Goal: Transaction & Acquisition: Download file/media

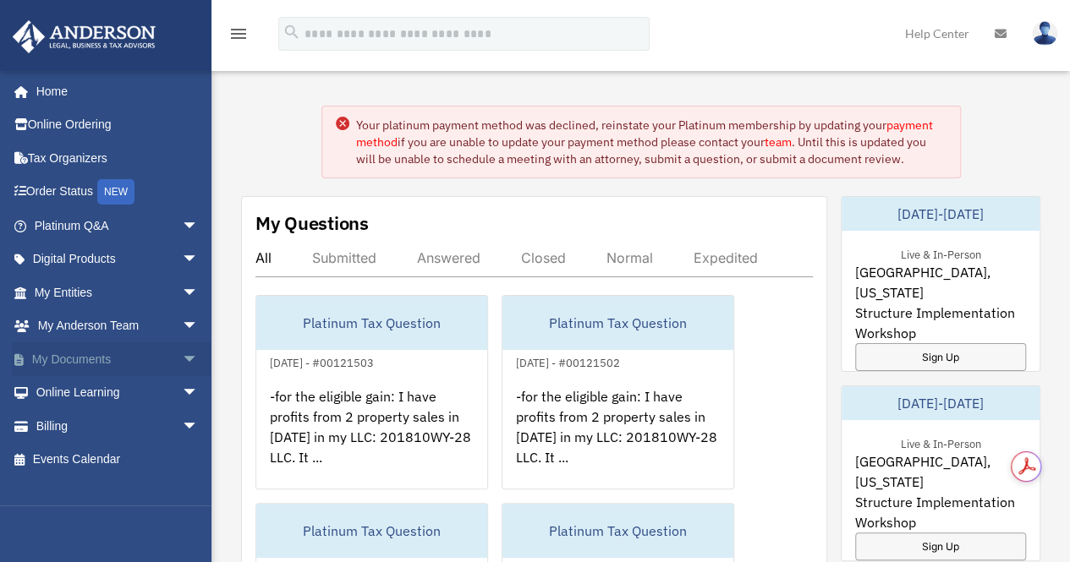
click at [83, 364] on link "My Documents arrow_drop_down" at bounding box center [118, 359] width 212 height 34
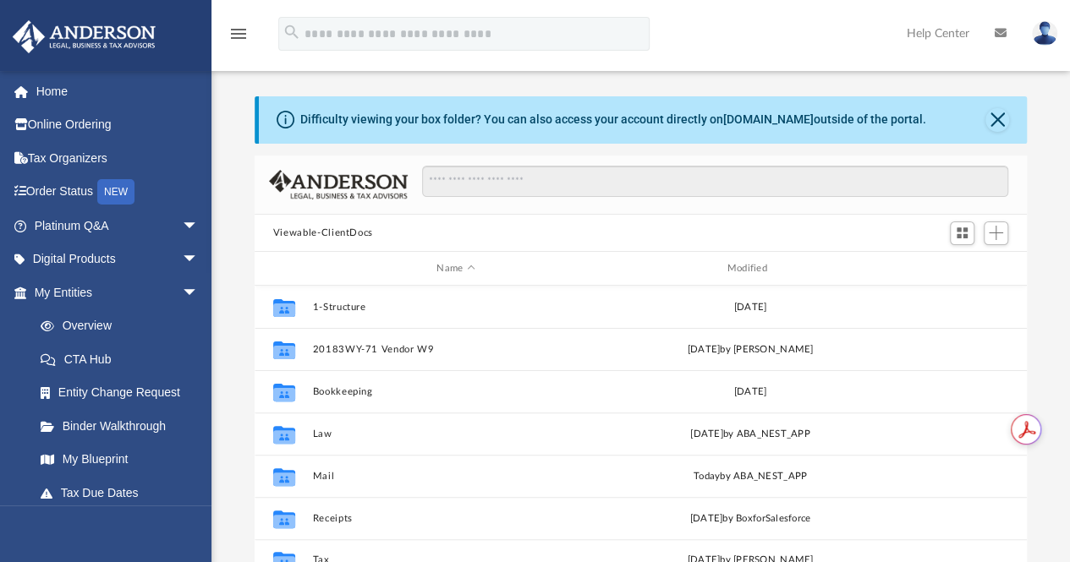
scroll to position [371, 759]
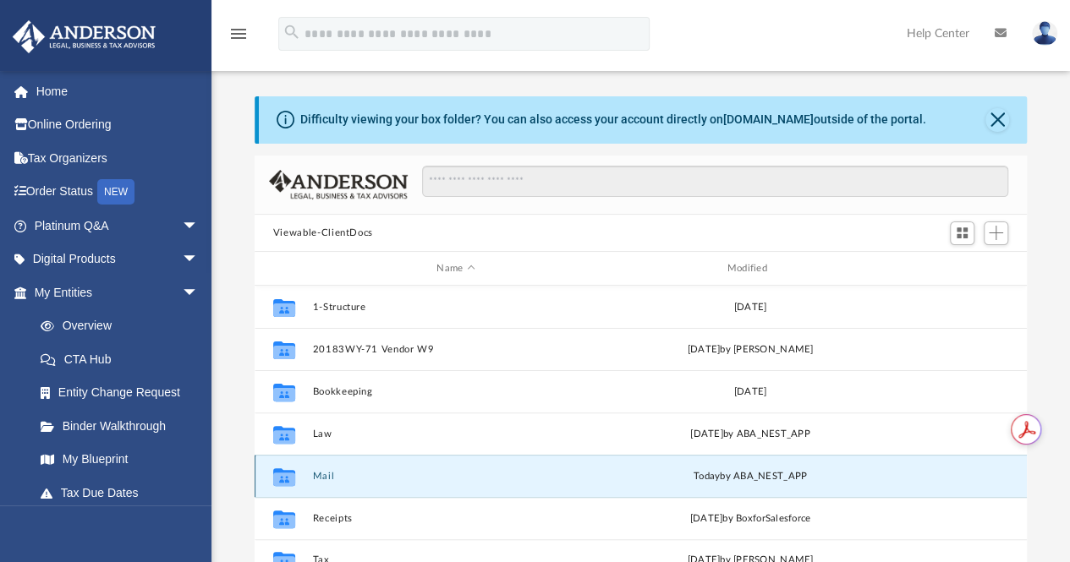
click at [325, 478] on button "Mail" at bounding box center [455, 476] width 287 height 11
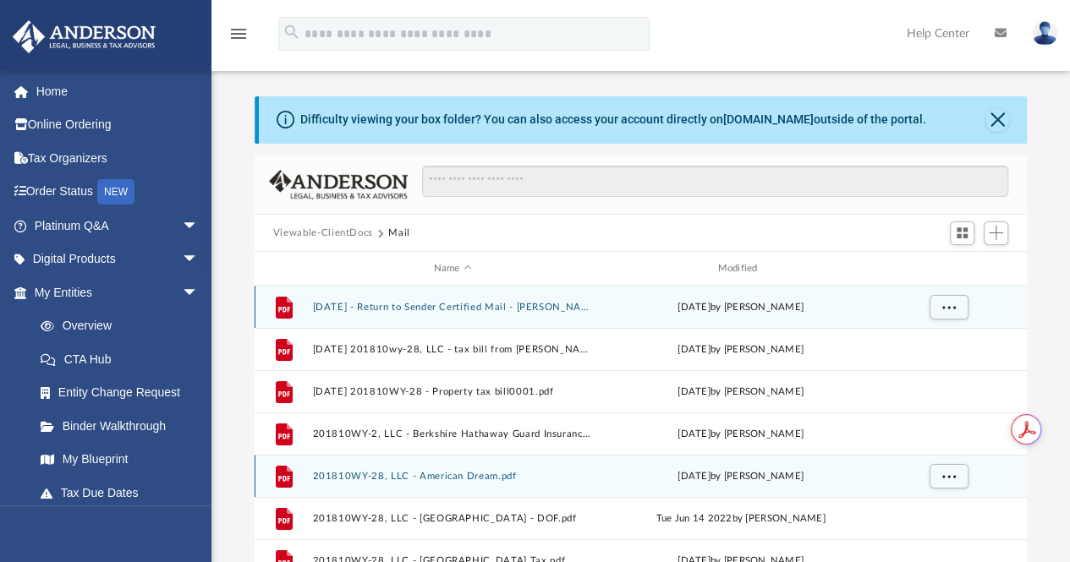
scroll to position [14, 14]
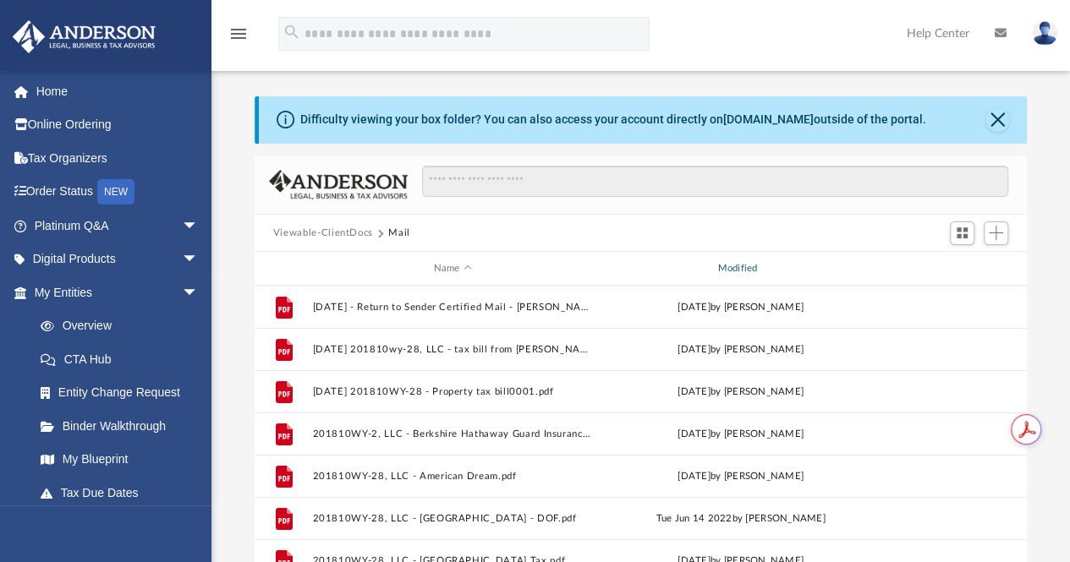
click at [747, 269] on div "Modified" at bounding box center [739, 268] width 281 height 15
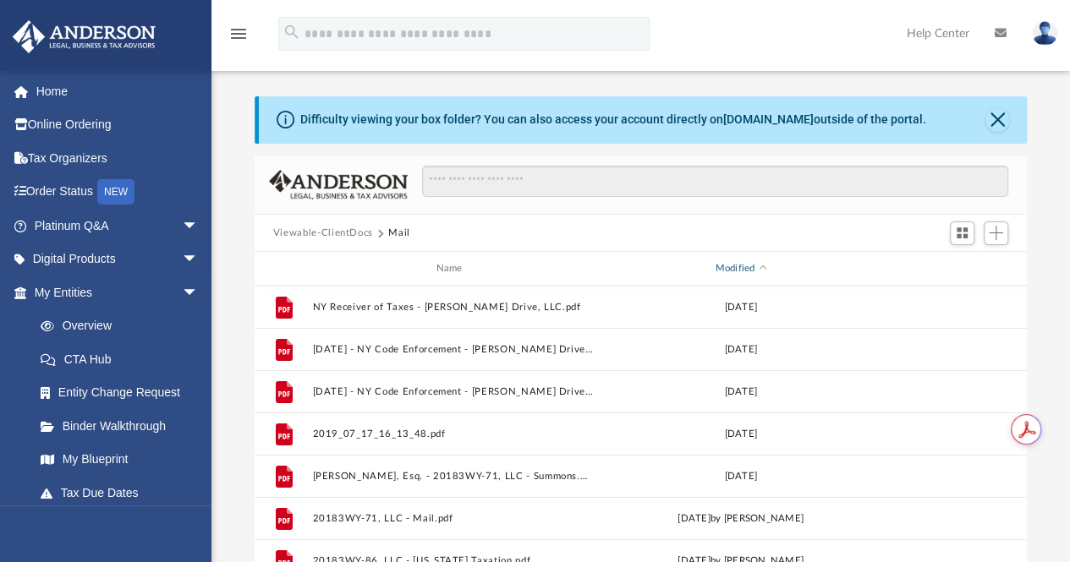
click at [747, 269] on div "Modified" at bounding box center [739, 268] width 281 height 15
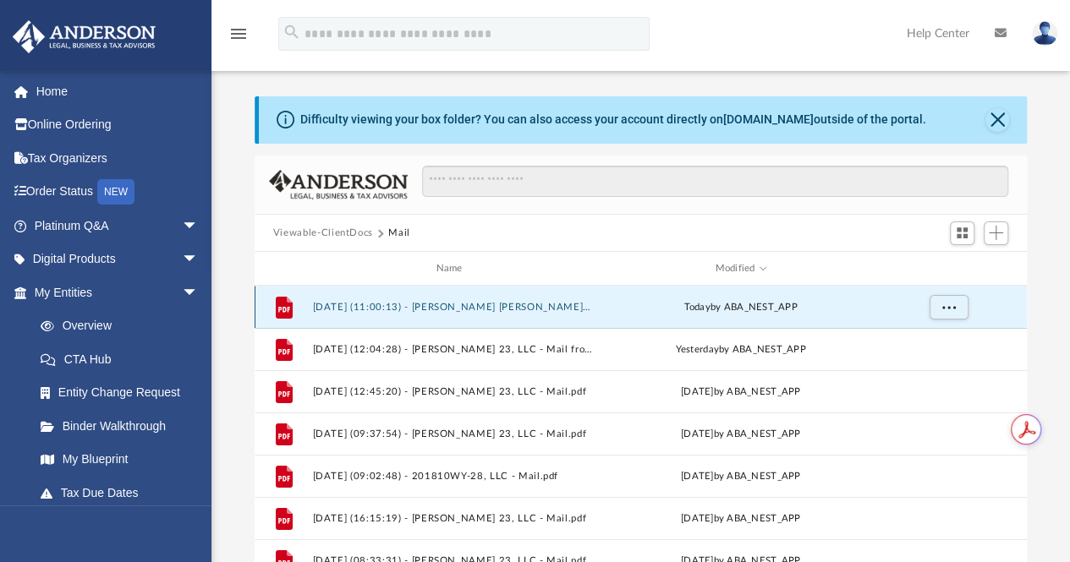
click at [518, 305] on button "2025.09.25 (11:00:13) - Linda Susan Arms 24 LLC - Mail.pdf" at bounding box center [452, 307] width 281 height 11
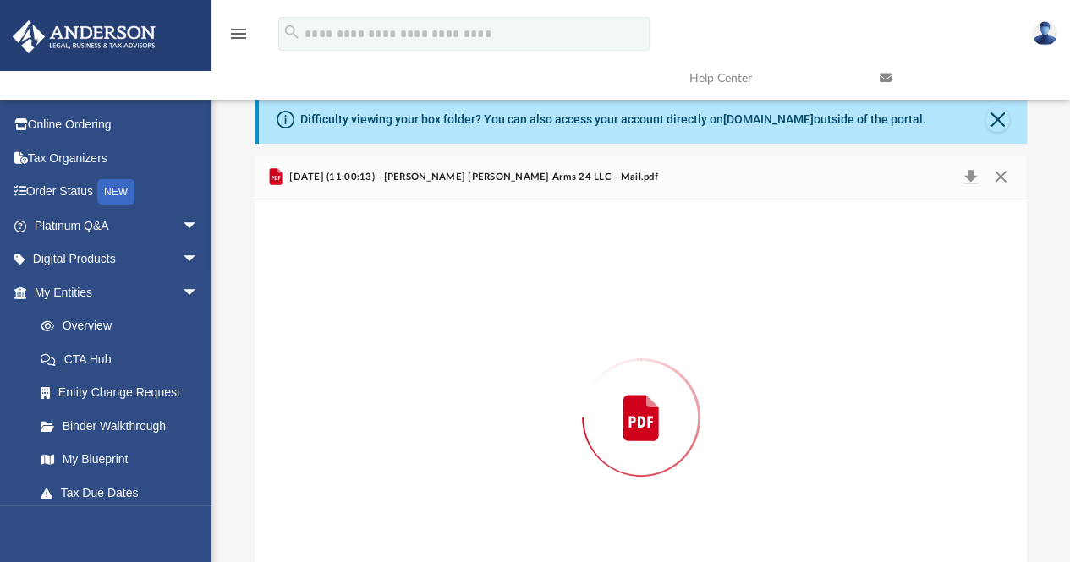
scroll to position [74, 0]
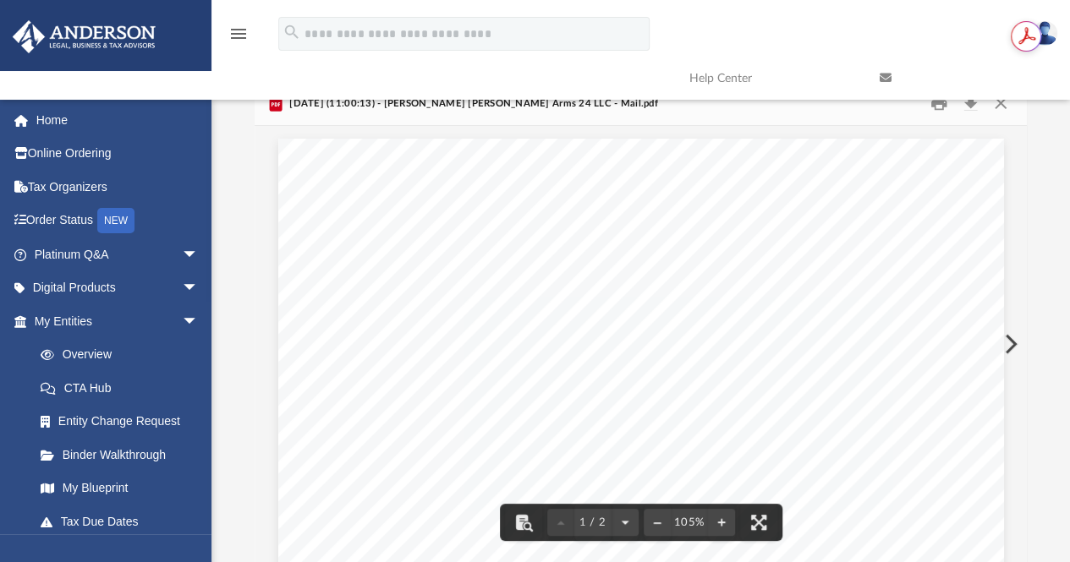
click at [1005, 348] on button "Preview" at bounding box center [1008, 343] width 37 height 47
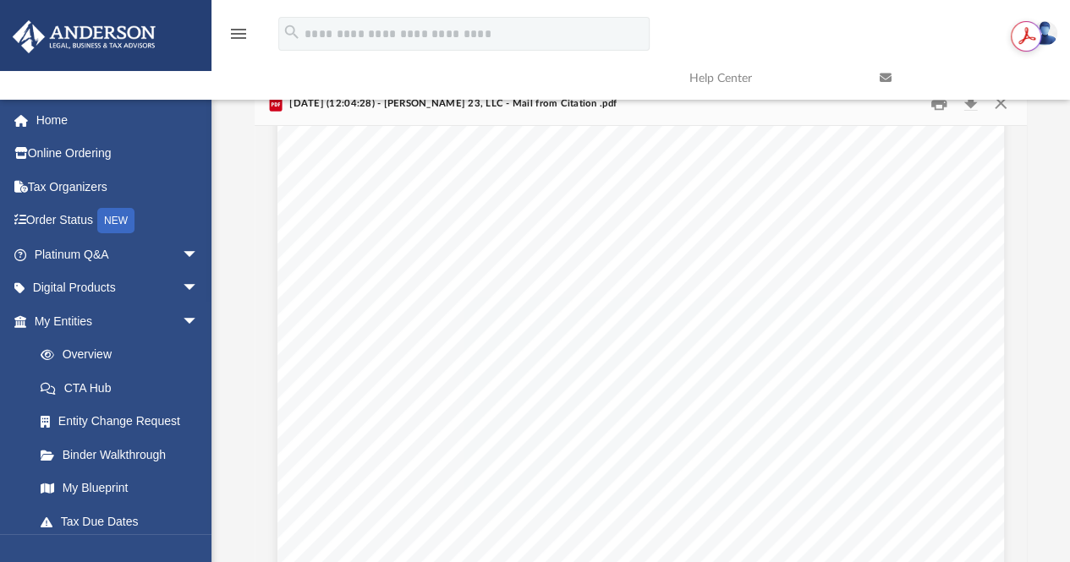
scroll to position [1024, 0]
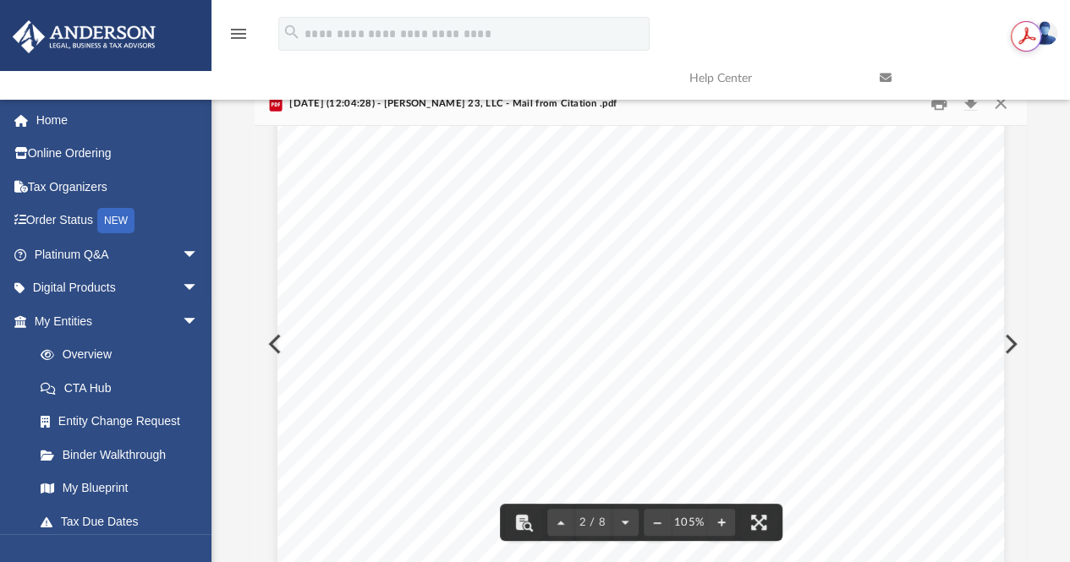
click at [1008, 348] on button "Preview" at bounding box center [1008, 343] width 37 height 47
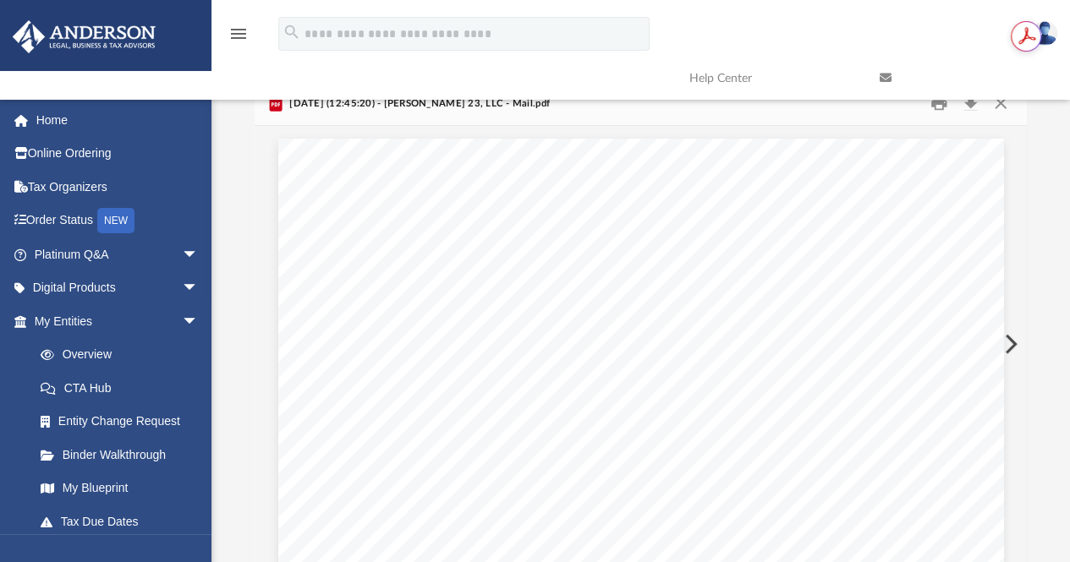
click at [1008, 348] on button "Preview" at bounding box center [1008, 343] width 37 height 47
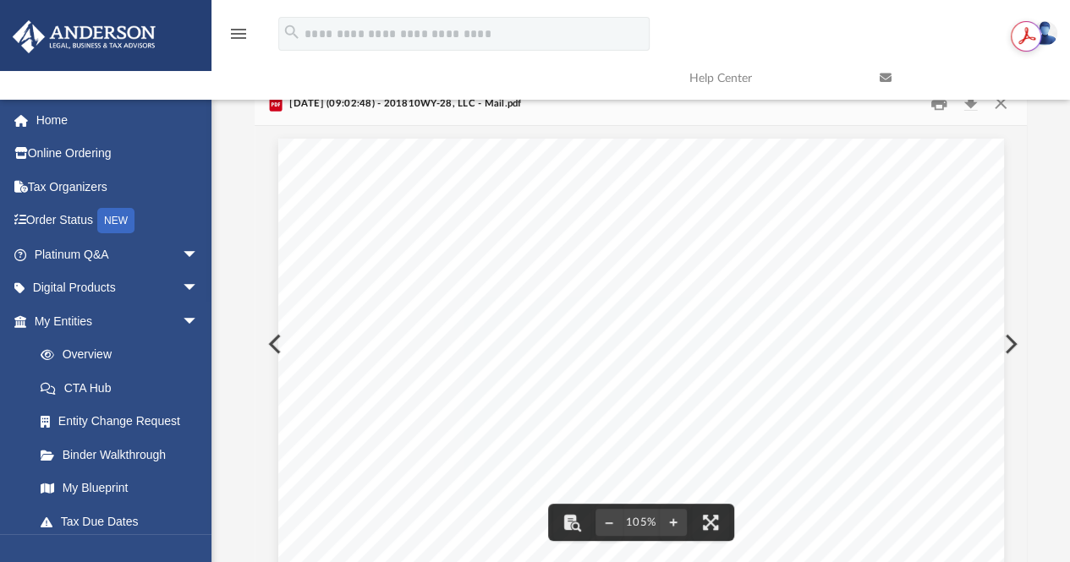
click at [269, 343] on button "Preview" at bounding box center [273, 343] width 37 height 47
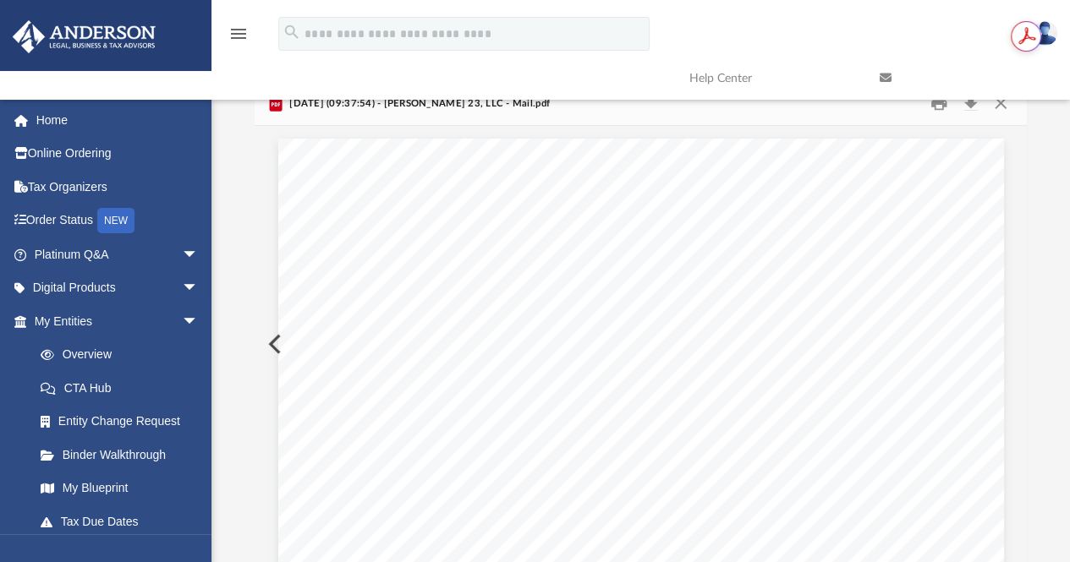
click at [269, 343] on button "Preview" at bounding box center [273, 343] width 37 height 47
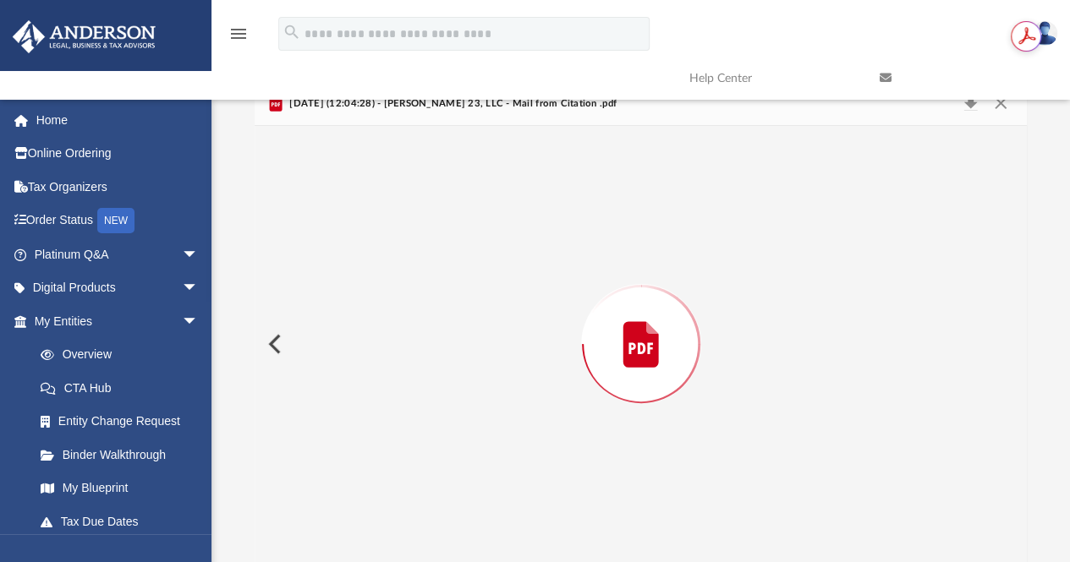
scroll to position [961, 0]
click at [269, 343] on button "Preview" at bounding box center [273, 343] width 37 height 47
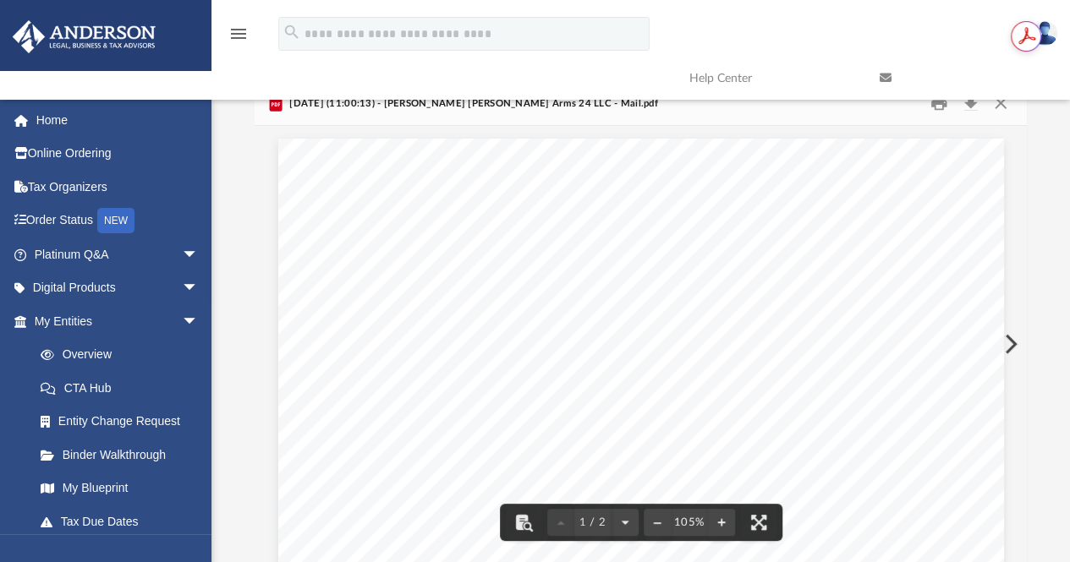
click at [1013, 340] on button "Preview" at bounding box center [1008, 343] width 37 height 47
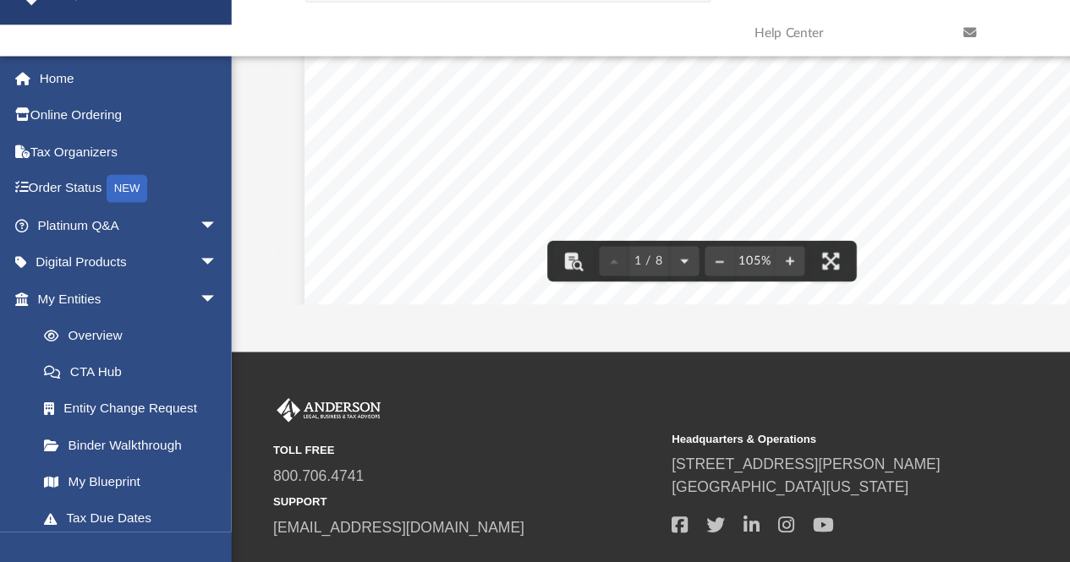
scroll to position [0, 0]
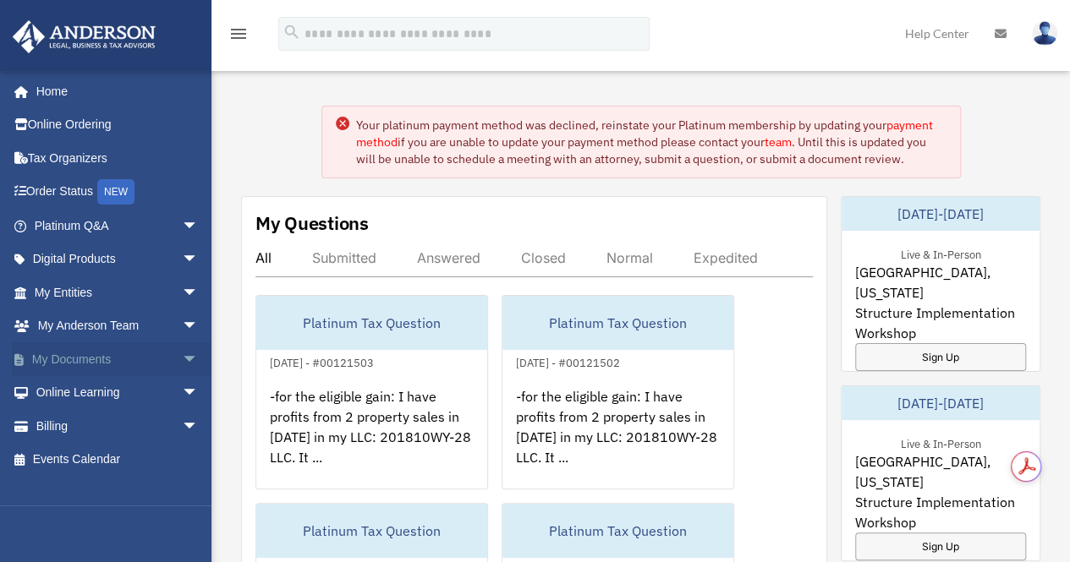
click at [90, 370] on link "My Documents arrow_drop_down" at bounding box center [118, 359] width 212 height 34
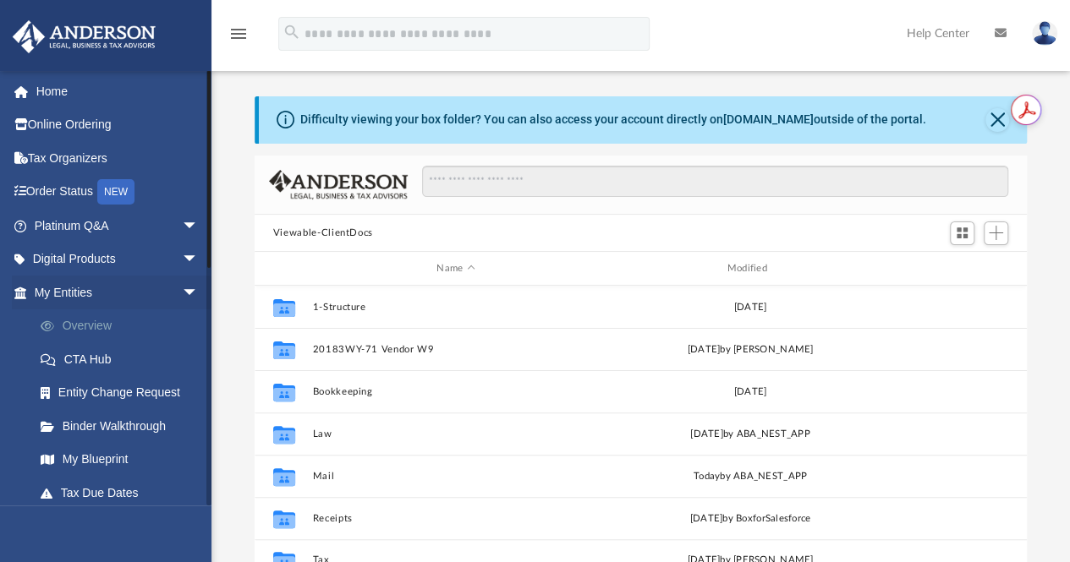
scroll to position [371, 759]
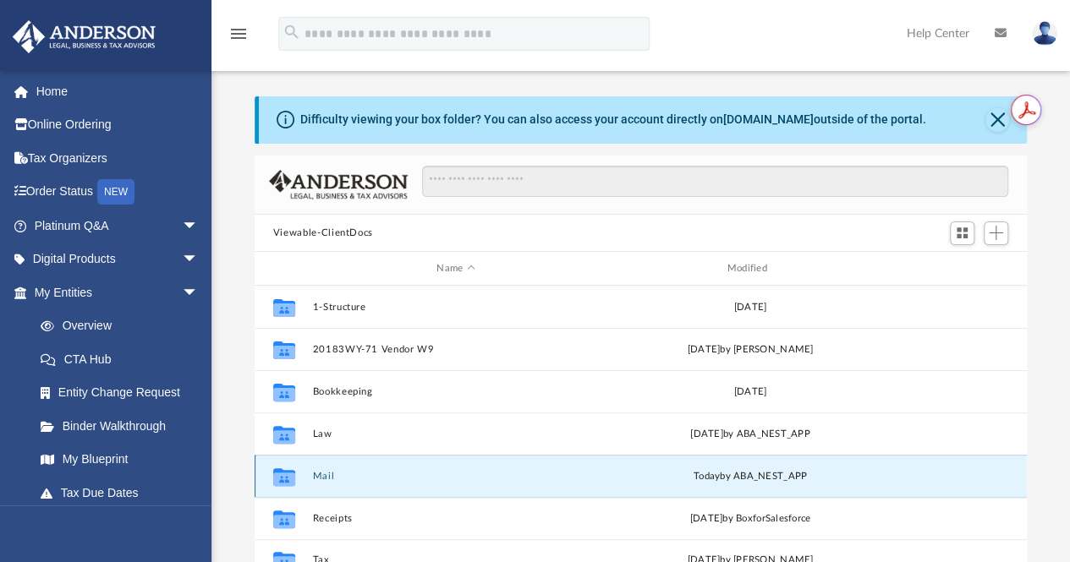
click at [320, 479] on button "Mail" at bounding box center [455, 476] width 287 height 11
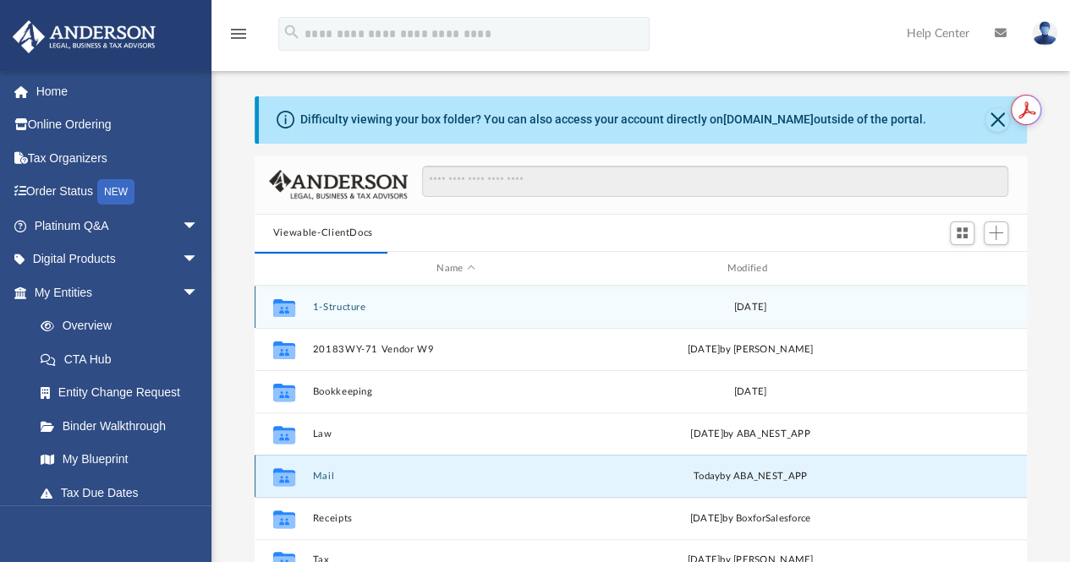
scroll to position [14, 14]
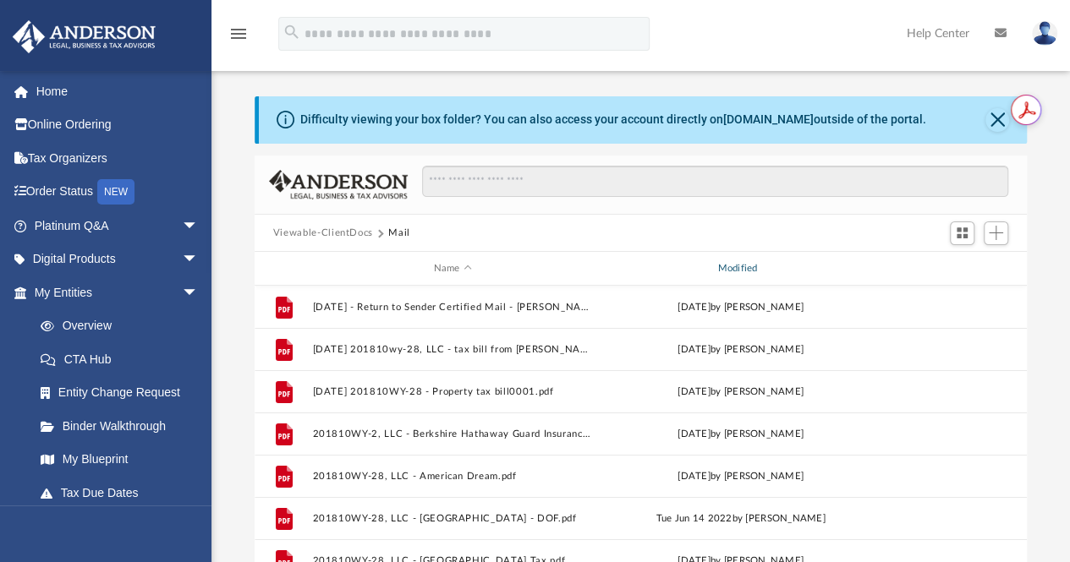
click at [750, 270] on div "Modified" at bounding box center [739, 268] width 281 height 15
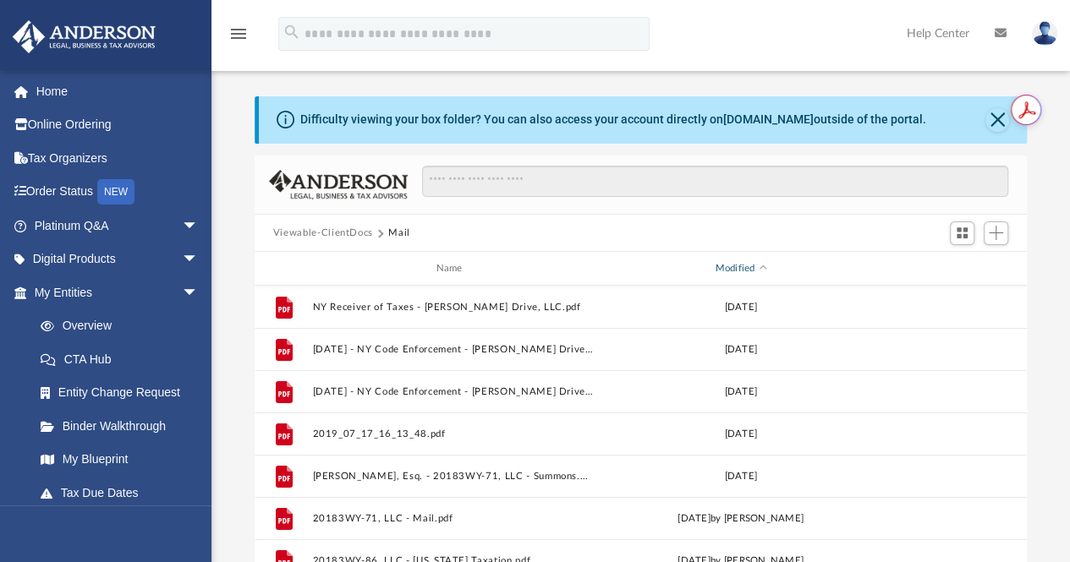
click at [750, 270] on div "Modified" at bounding box center [739, 268] width 281 height 15
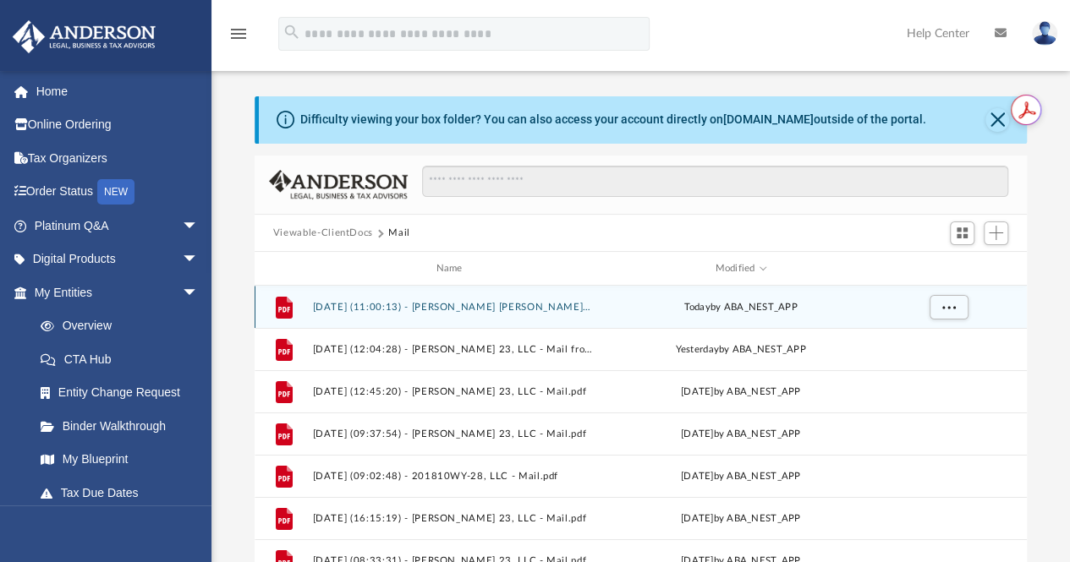
click at [742, 305] on div "[DATE] by ABA_NEST_APP" at bounding box center [740, 307] width 281 height 15
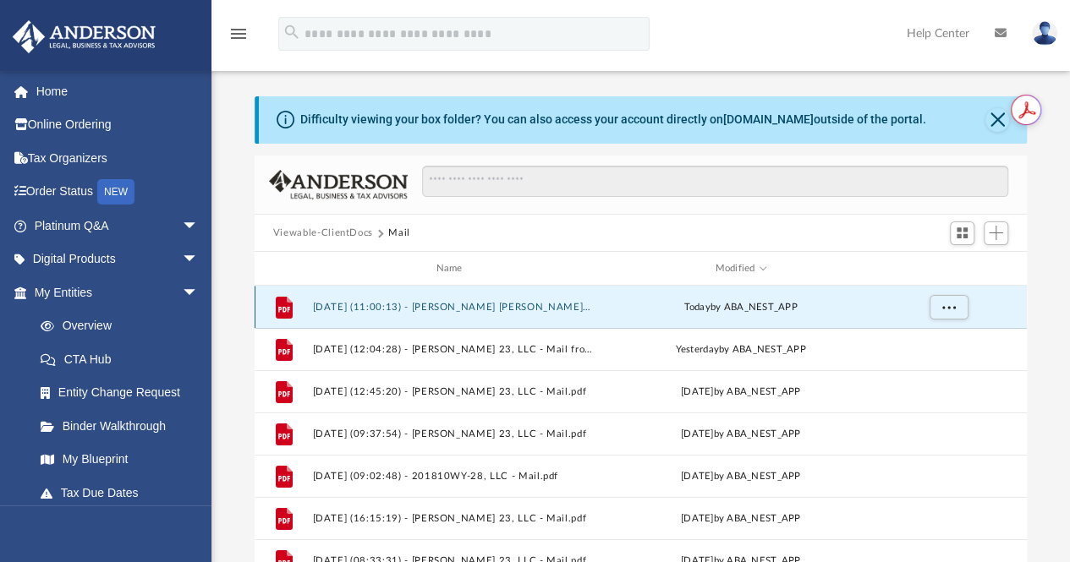
click at [511, 306] on button "[DATE] (11:00:13) - [PERSON_NAME] [PERSON_NAME] Arms 24 LLC - Mail.pdf" at bounding box center [452, 307] width 281 height 11
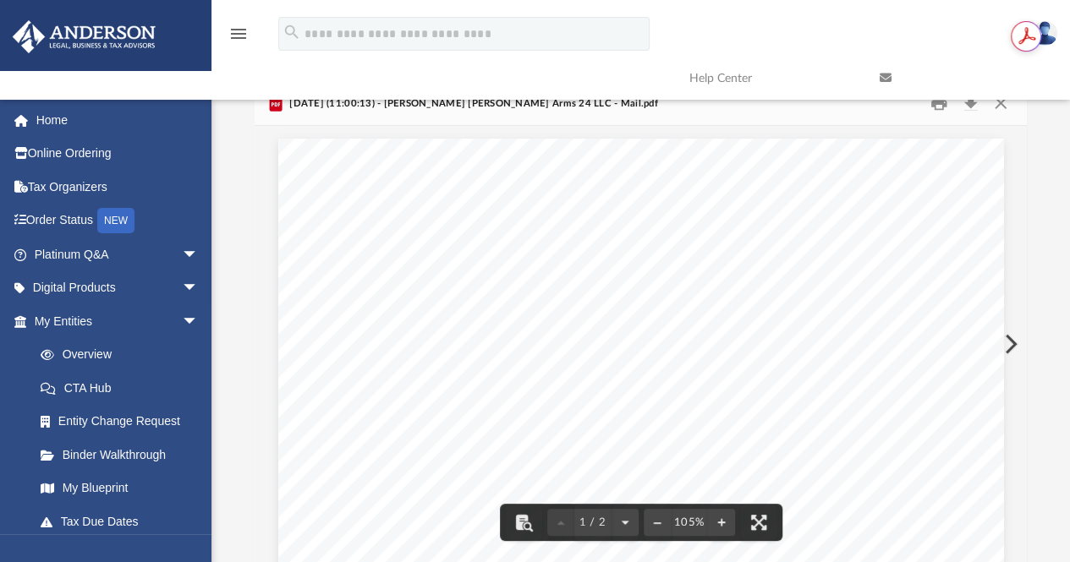
click at [1010, 347] on button "Preview" at bounding box center [1008, 343] width 37 height 47
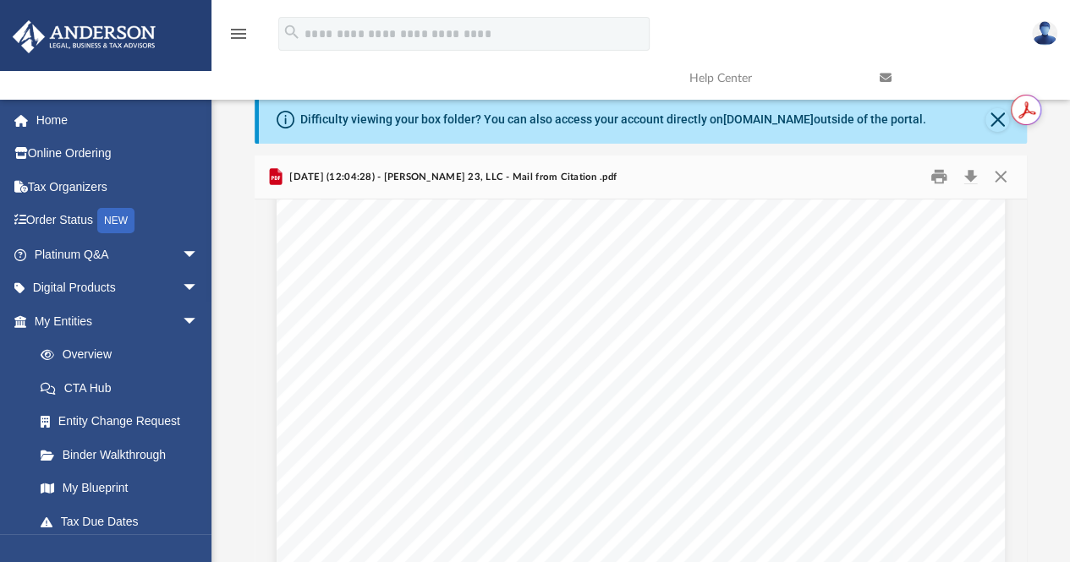
scroll to position [2905, 0]
drag, startPoint x: 710, startPoint y: 280, endPoint x: 568, endPoint y: 285, distance: 142.1
drag, startPoint x: 568, startPoint y: 285, endPoint x: 731, endPoint y: 288, distance: 162.4
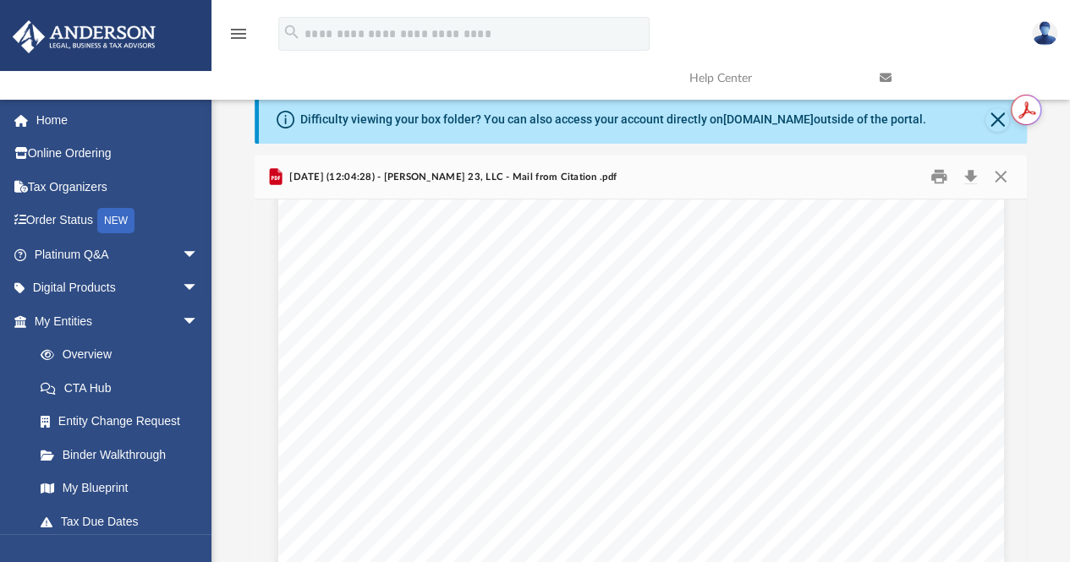
scroll to position [97, 0]
click at [977, 180] on button "Download" at bounding box center [970, 177] width 30 height 26
